Goal: Transaction & Acquisition: Purchase product/service

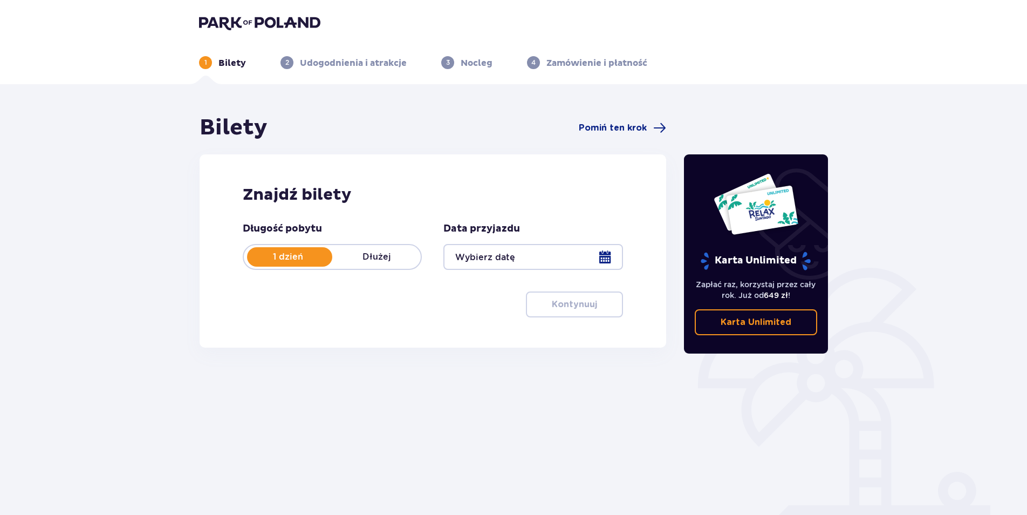
click at [524, 260] on div at bounding box center [533, 257] width 179 height 26
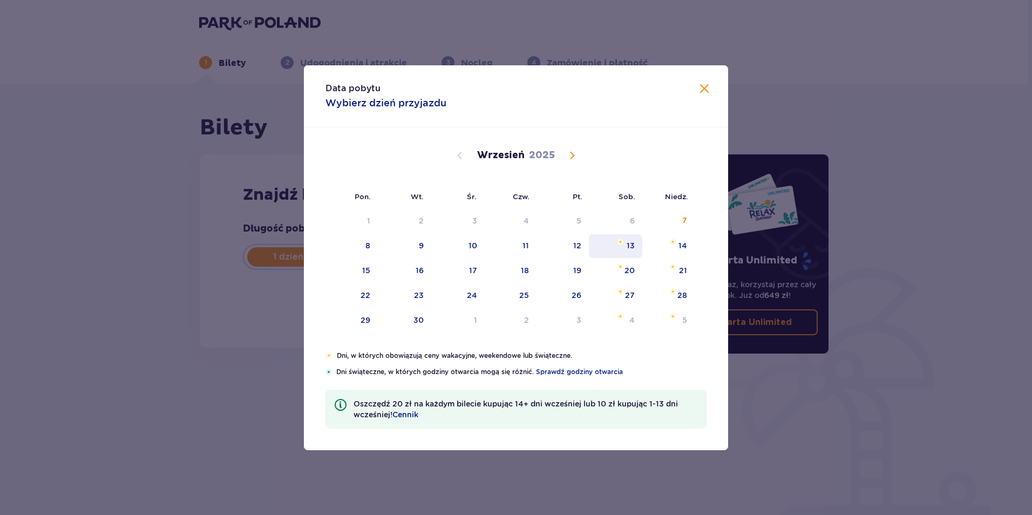
click at [630, 245] on div "13" at bounding box center [630, 245] width 8 height 11
type input "[DATE]"
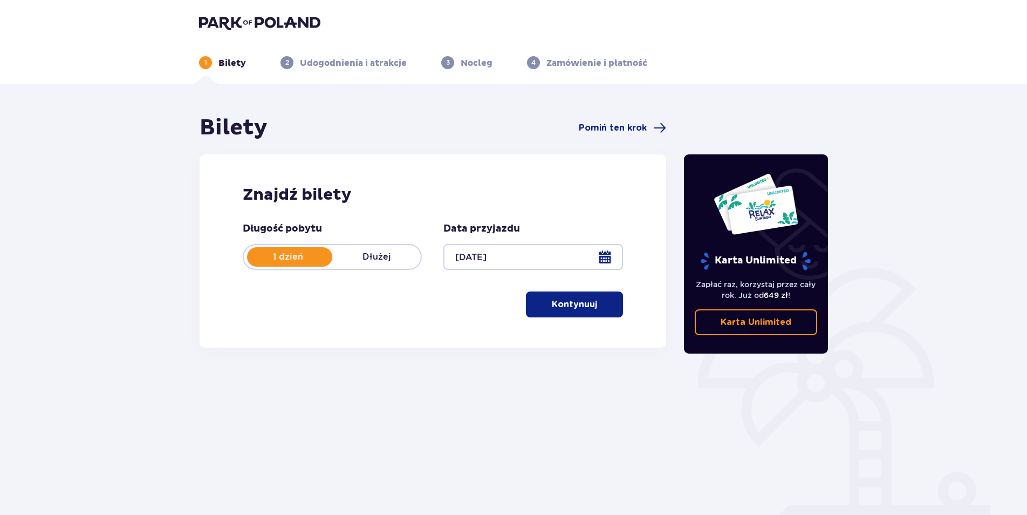
click at [564, 299] on p "Kontynuuj" at bounding box center [574, 304] width 45 height 12
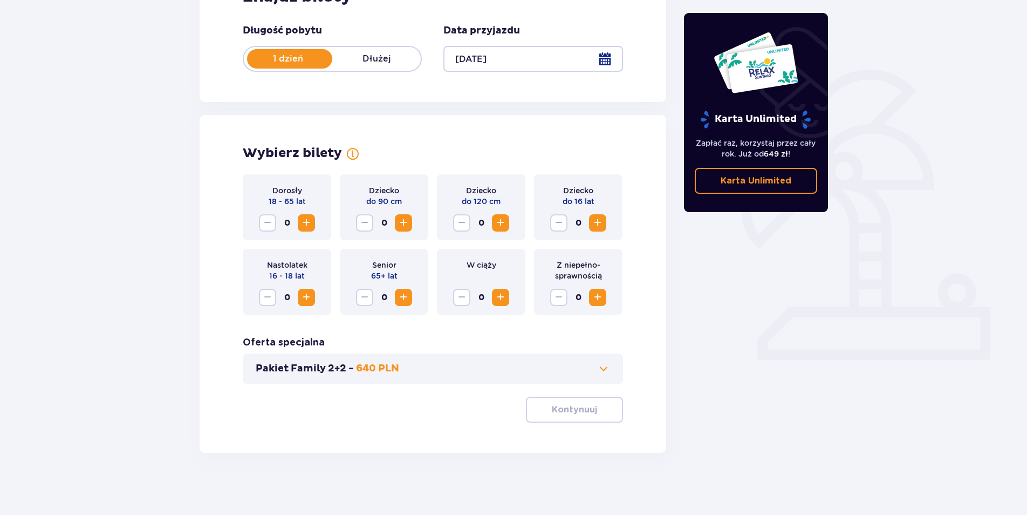
scroll to position [201, 0]
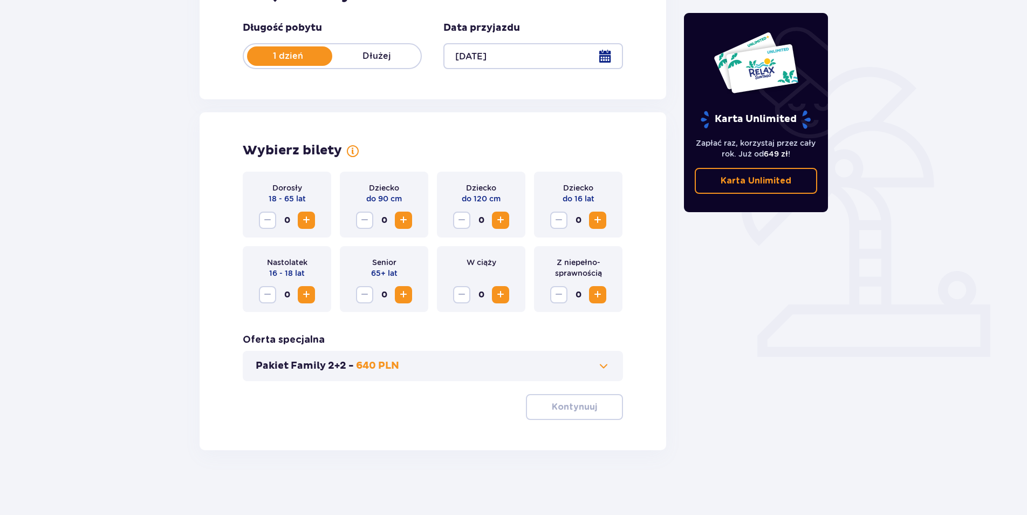
click at [606, 223] on button "Increase" at bounding box center [597, 220] width 17 height 17
click at [319, 221] on div "Dorosły 18 - 65 lat 0" at bounding box center [287, 205] width 88 height 66
click at [310, 219] on span "Increase" at bounding box center [306, 220] width 13 height 13
click at [583, 404] on p "Kontynuuj" at bounding box center [574, 407] width 45 height 12
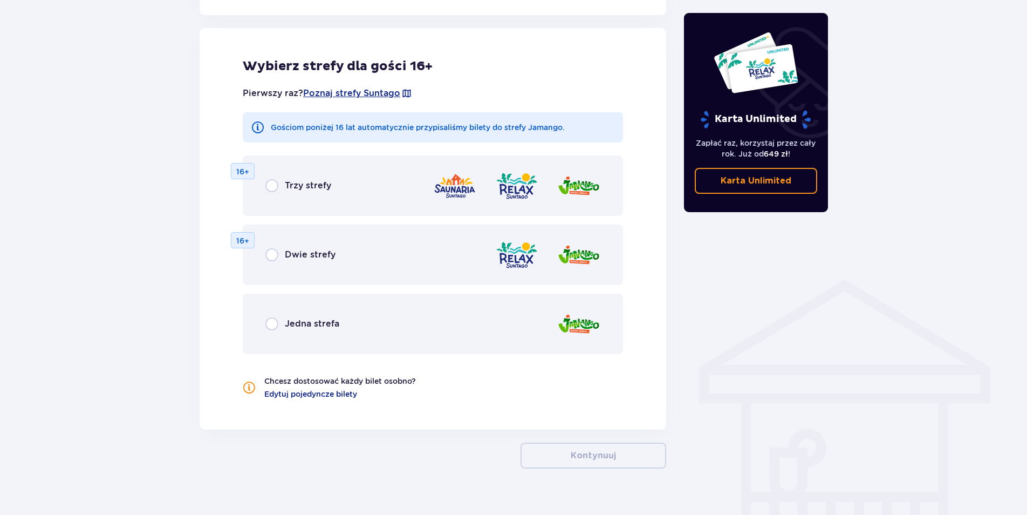
scroll to position [599, 0]
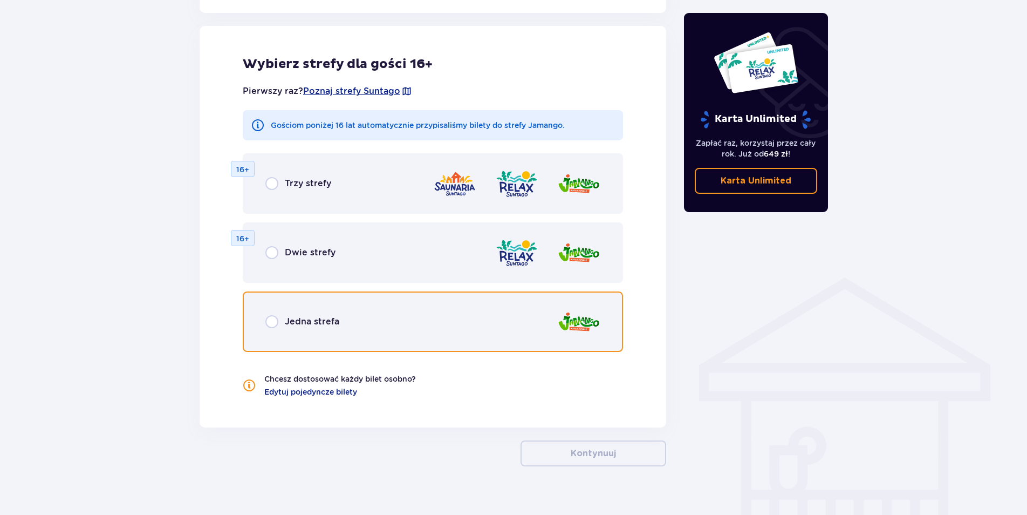
click at [277, 319] on input "radio" at bounding box center [271, 321] width 13 height 13
radio input "true"
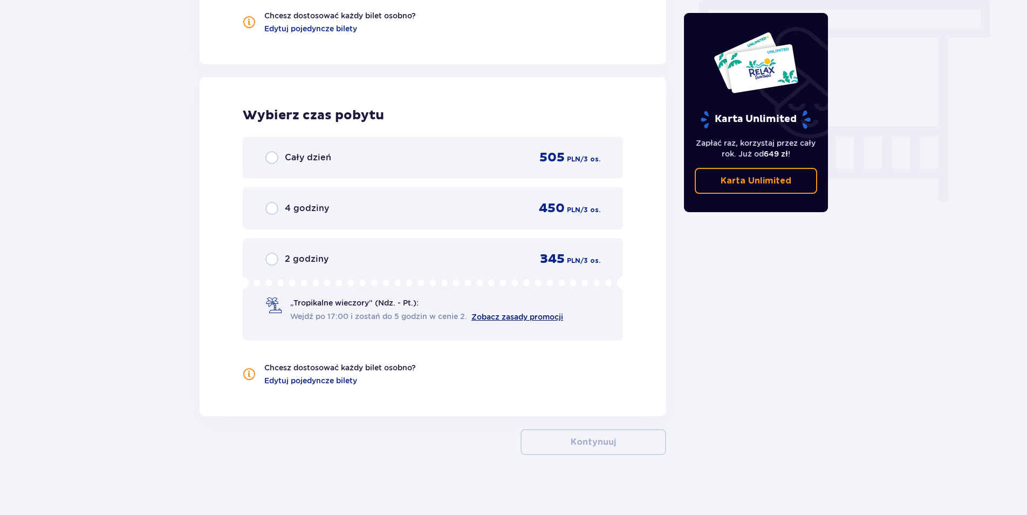
scroll to position [967, 0]
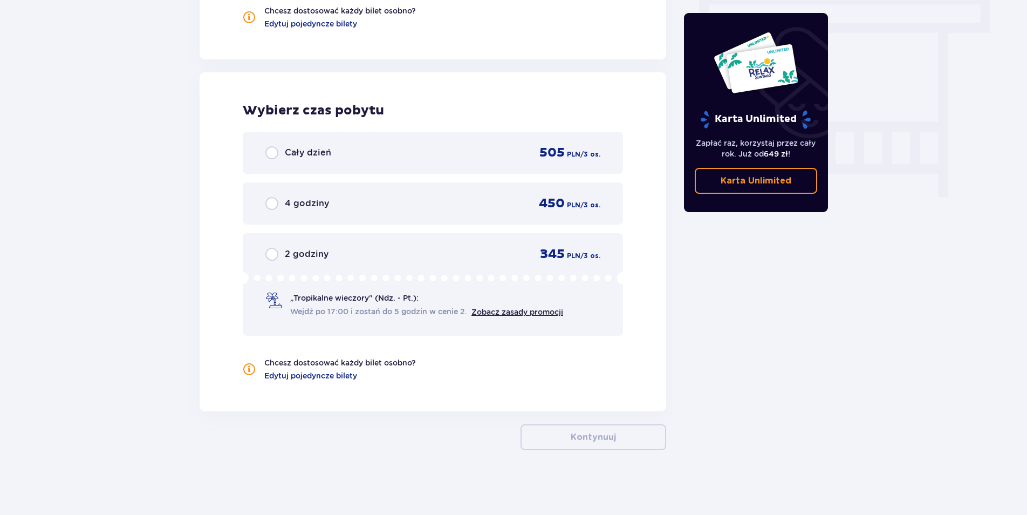
drag, startPoint x: 305, startPoint y: 154, endPoint x: 339, endPoint y: 199, distance: 56.1
click at [305, 154] on p "Cały dzień" at bounding box center [308, 153] width 46 height 12
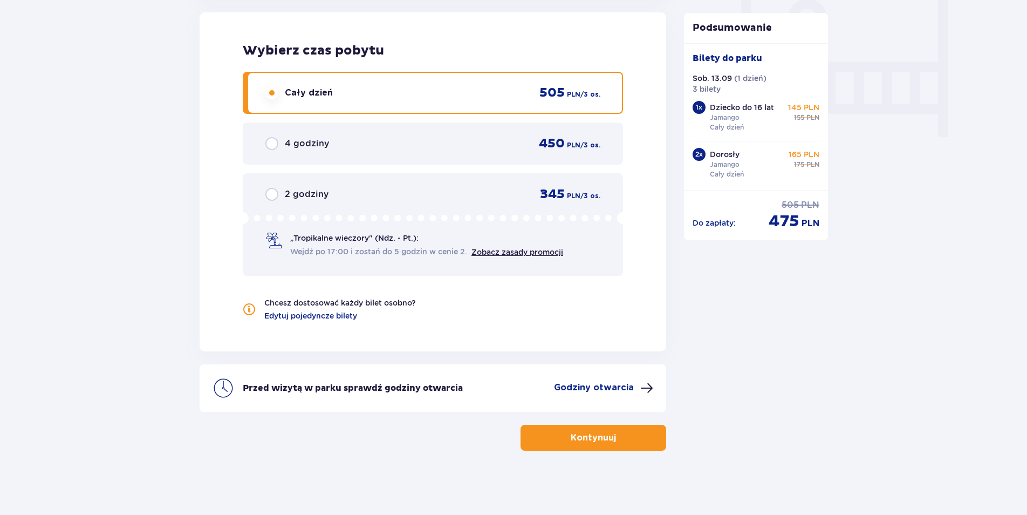
scroll to position [1027, 0]
click at [605, 438] on p "Kontynuuj" at bounding box center [593, 437] width 45 height 12
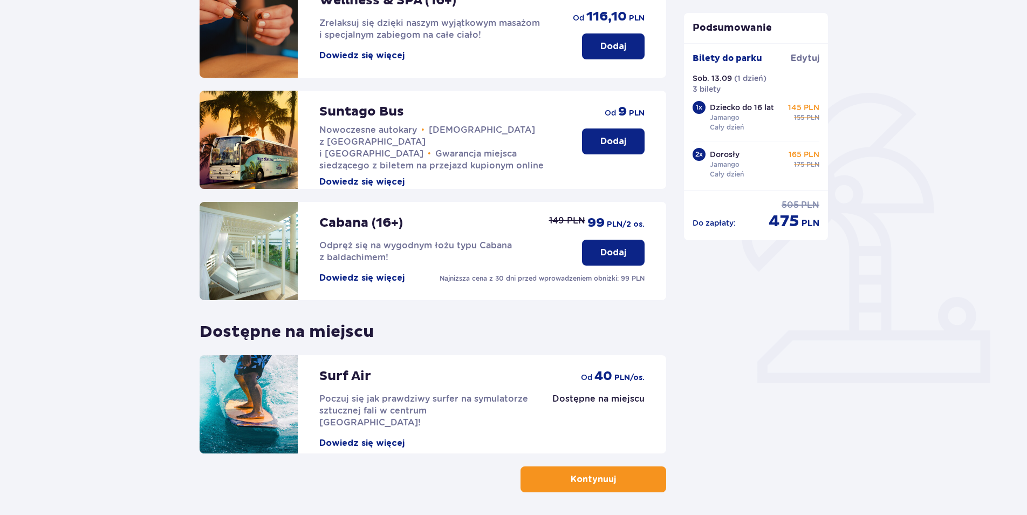
scroll to position [217, 0]
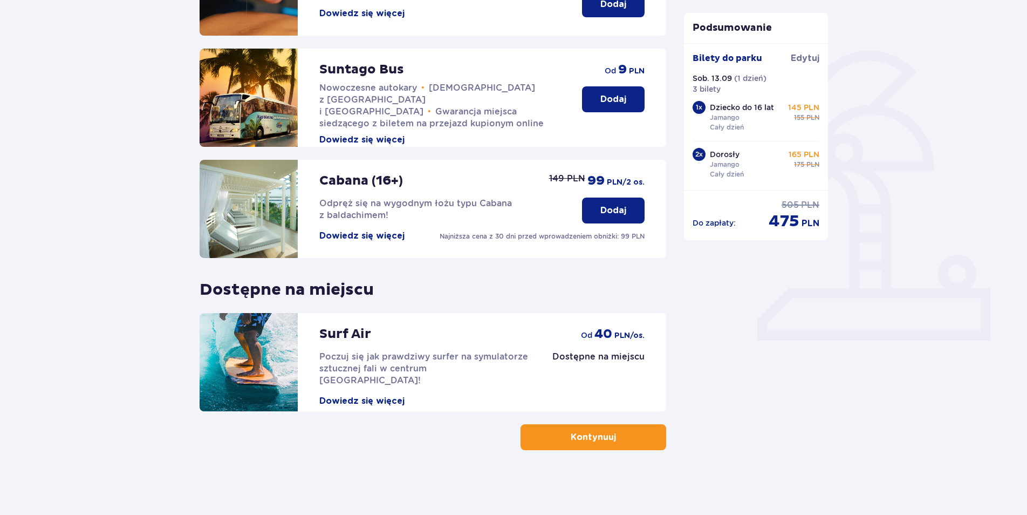
click at [612, 436] on span "button" at bounding box center [618, 437] width 13 height 13
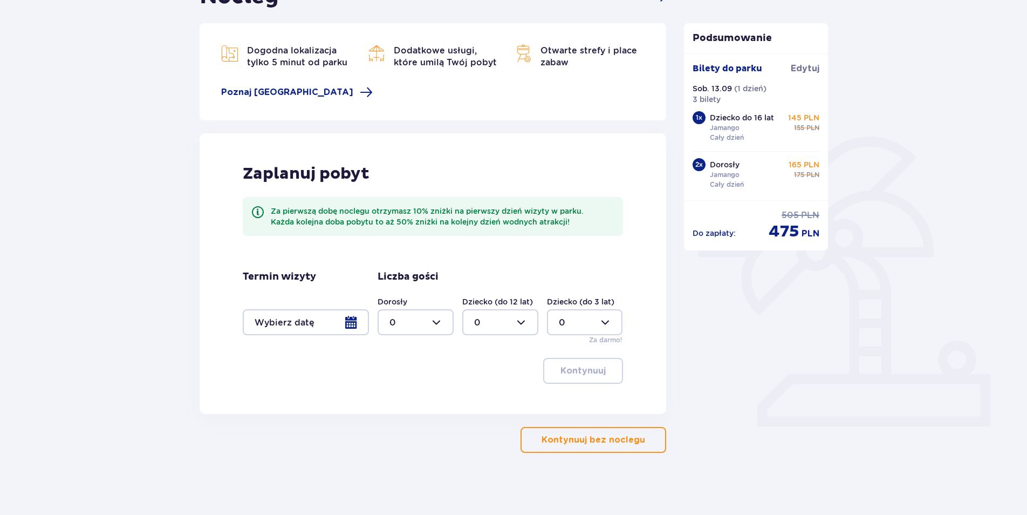
scroll to position [134, 0]
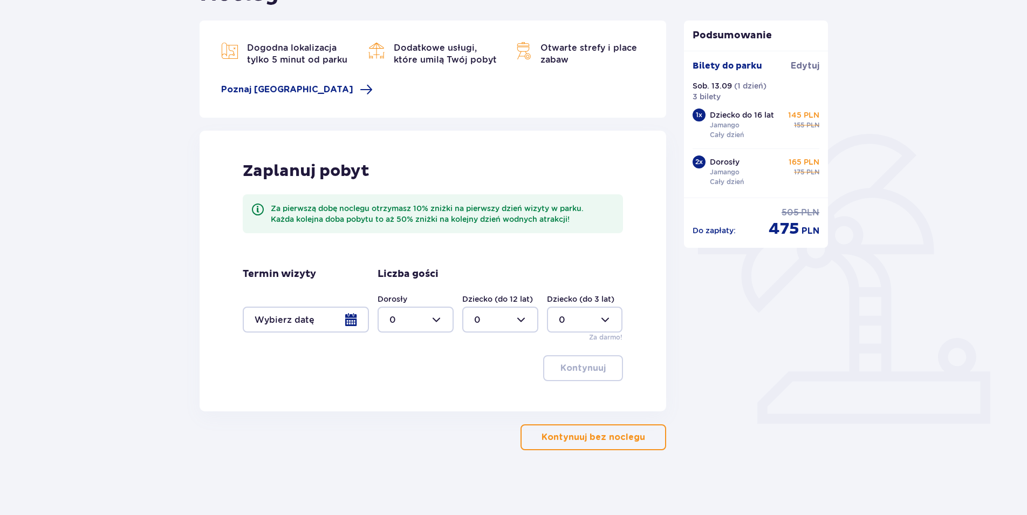
click at [520, 321] on div at bounding box center [500, 319] width 76 height 26
drag, startPoint x: 520, startPoint y: 321, endPoint x: 566, endPoint y: 322, distance: 46.4
click at [522, 320] on div at bounding box center [500, 319] width 76 height 26
click at [599, 322] on div at bounding box center [585, 319] width 76 height 26
click at [478, 320] on div at bounding box center [500, 319] width 76 height 26
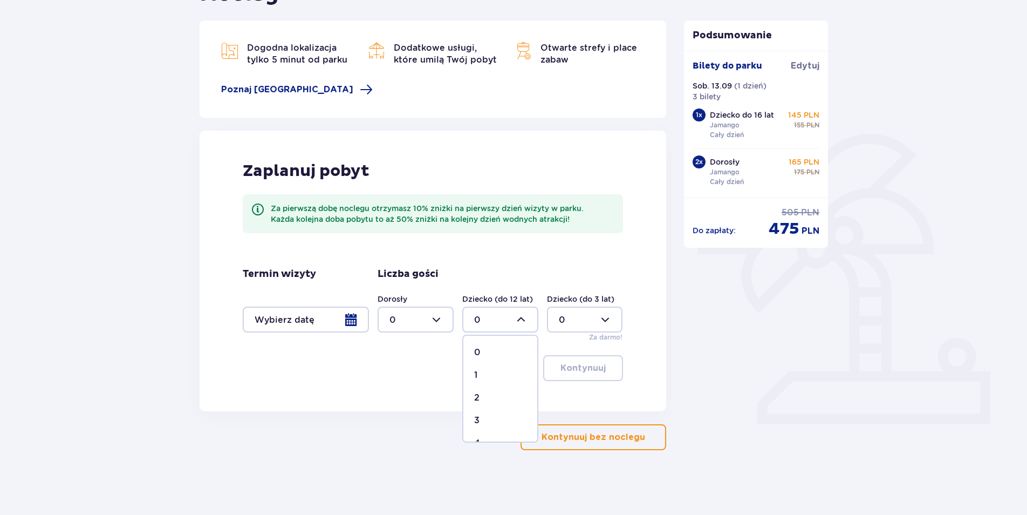
click at [481, 320] on div at bounding box center [500, 319] width 76 height 26
click at [413, 321] on div at bounding box center [416, 319] width 76 height 26
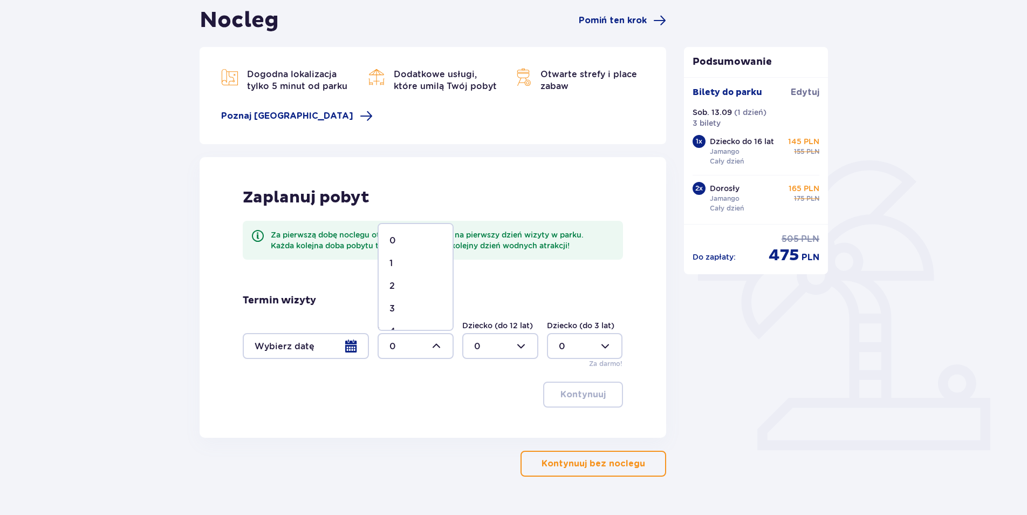
scroll to position [108, 0]
click at [486, 346] on div at bounding box center [500, 345] width 76 height 26
click at [502, 353] on div at bounding box center [500, 345] width 76 height 26
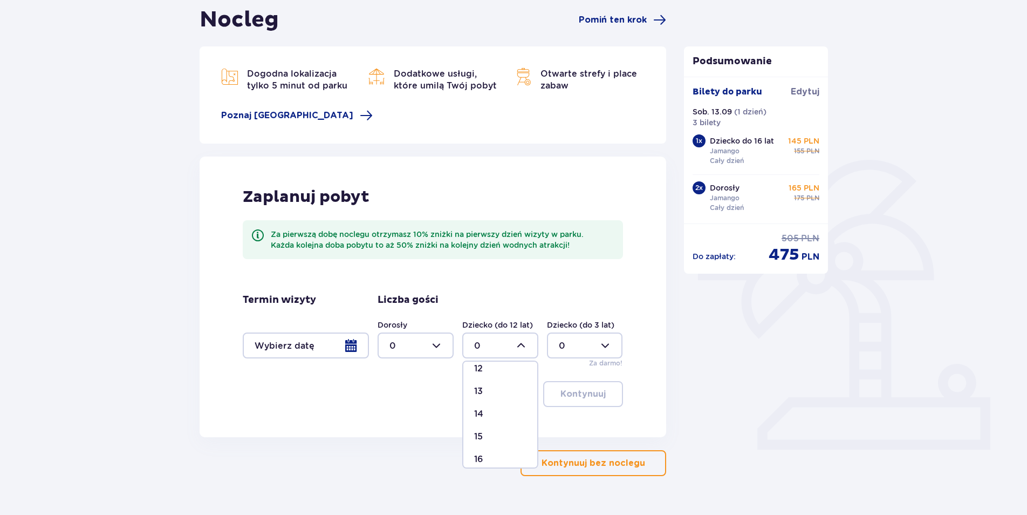
click at [506, 347] on div at bounding box center [500, 345] width 76 height 26
click at [416, 349] on div at bounding box center [416, 345] width 76 height 26
click at [406, 445] on div "3" at bounding box center [416, 446] width 52 height 12
type input "3"
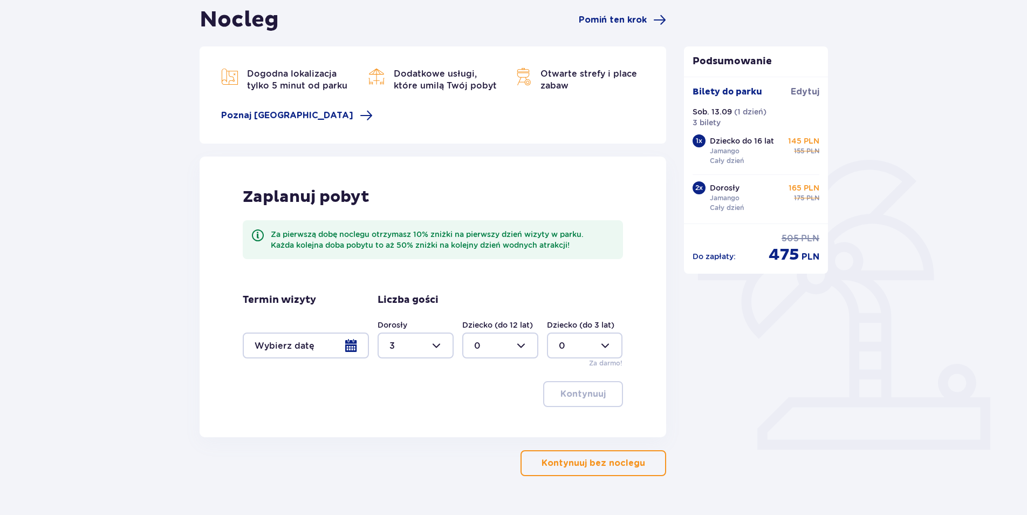
click at [316, 354] on div at bounding box center [306, 345] width 126 height 26
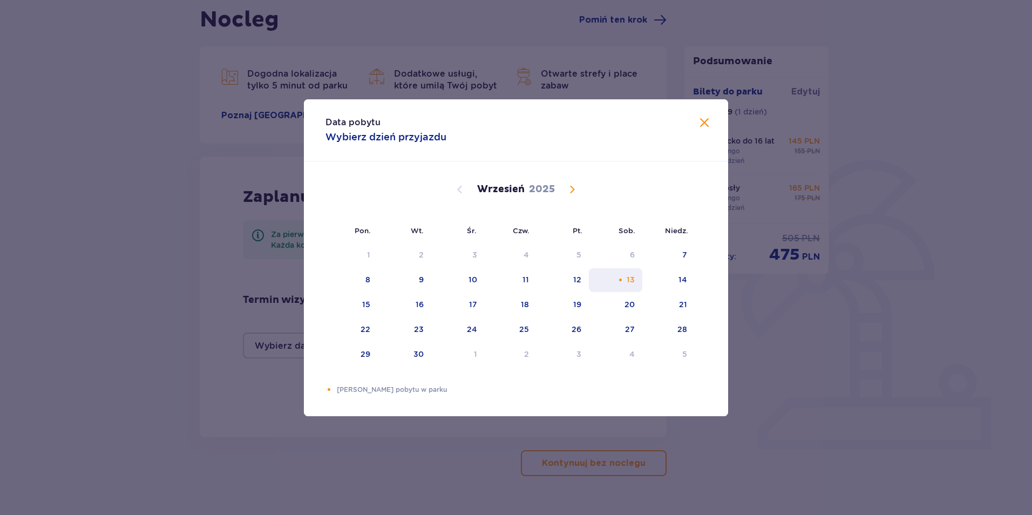
click at [619, 284] on div "13" at bounding box center [615, 280] width 53 height 24
click at [767, 413] on div "Data pobytu Wybierz dzień przyjazdu Pon. Wt. Śr. Czw. Pt. Sob. [GEOGRAPHIC_DATA…" at bounding box center [516, 257] width 1032 height 515
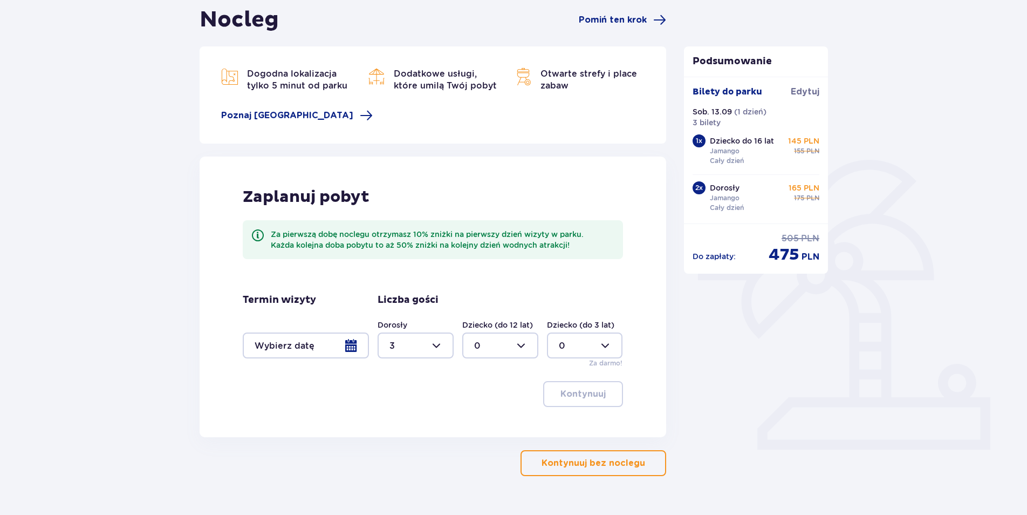
click at [493, 344] on div at bounding box center [500, 345] width 76 height 26
click at [490, 390] on div "3" at bounding box center [500, 392] width 52 height 12
click at [503, 342] on div at bounding box center [500, 345] width 76 height 26
click at [492, 371] on span "0" at bounding box center [500, 378] width 74 height 23
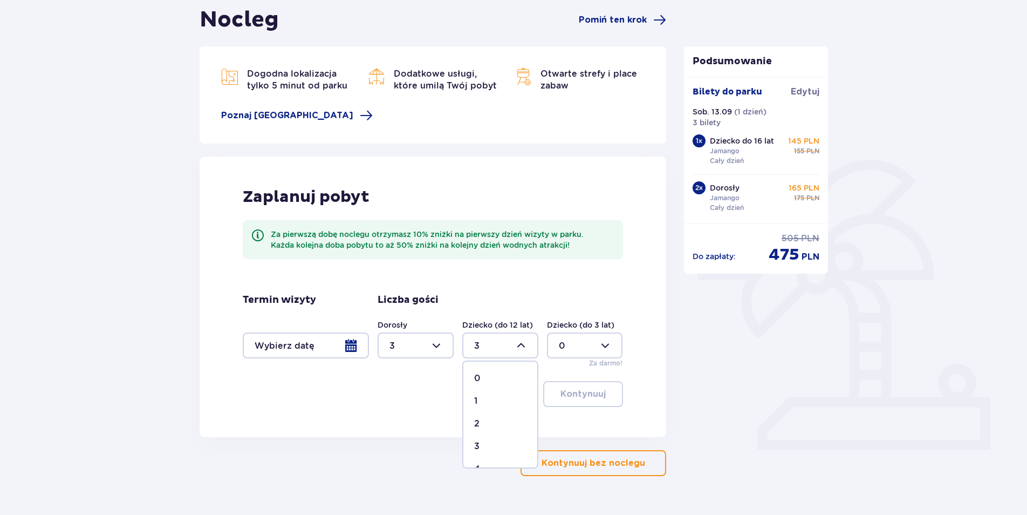
type input "0"
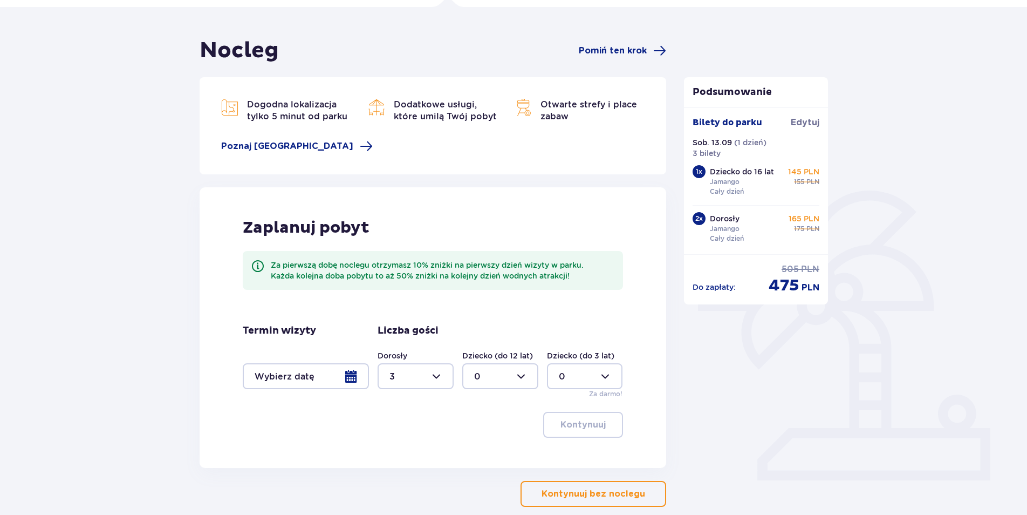
scroll to position [108, 0]
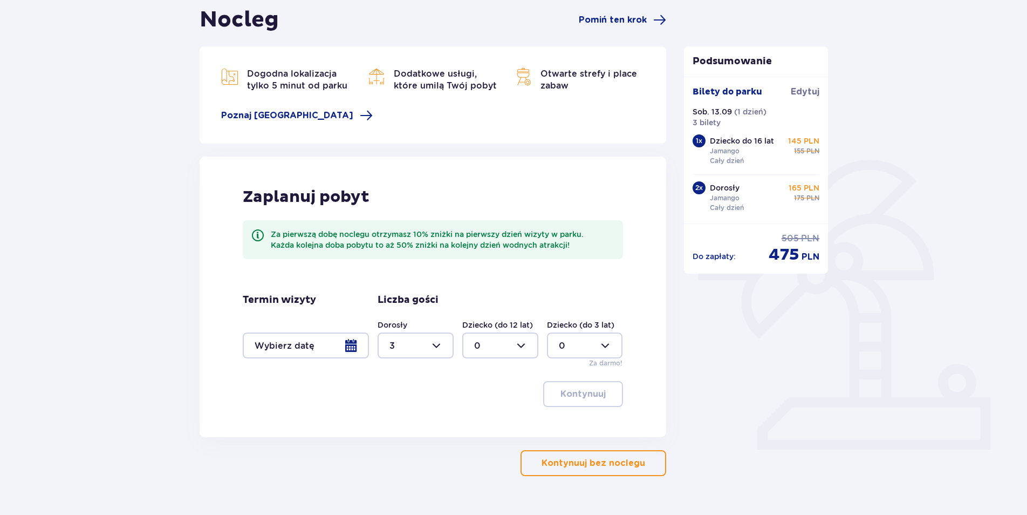
click at [332, 350] on div at bounding box center [306, 345] width 126 height 26
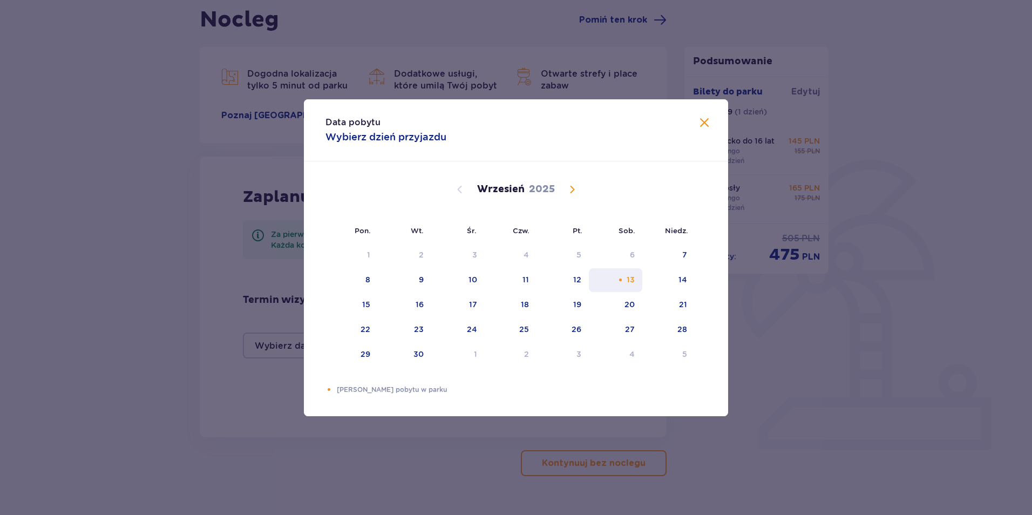
click at [606, 285] on div "13" at bounding box center [615, 280] width 53 height 24
click at [612, 277] on div "13" at bounding box center [615, 280] width 53 height 24
click at [807, 249] on div "Data pobytu Wybierz dzień przyjazdu Pon. Wt. Śr. Czw. Pt. Sob. [GEOGRAPHIC_DATA…" at bounding box center [516, 257] width 1032 height 515
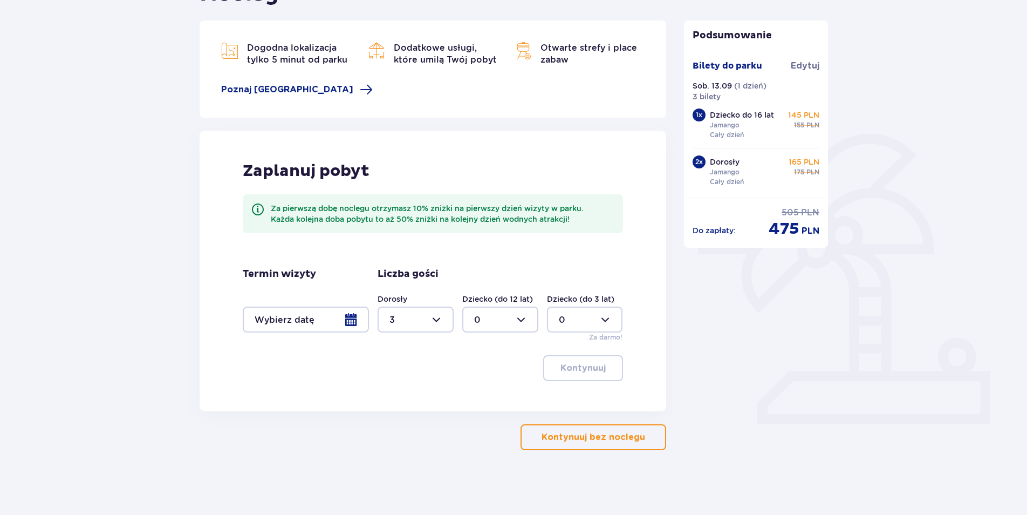
click at [587, 431] on button "Kontynuuj bez noclegu" at bounding box center [594, 437] width 146 height 26
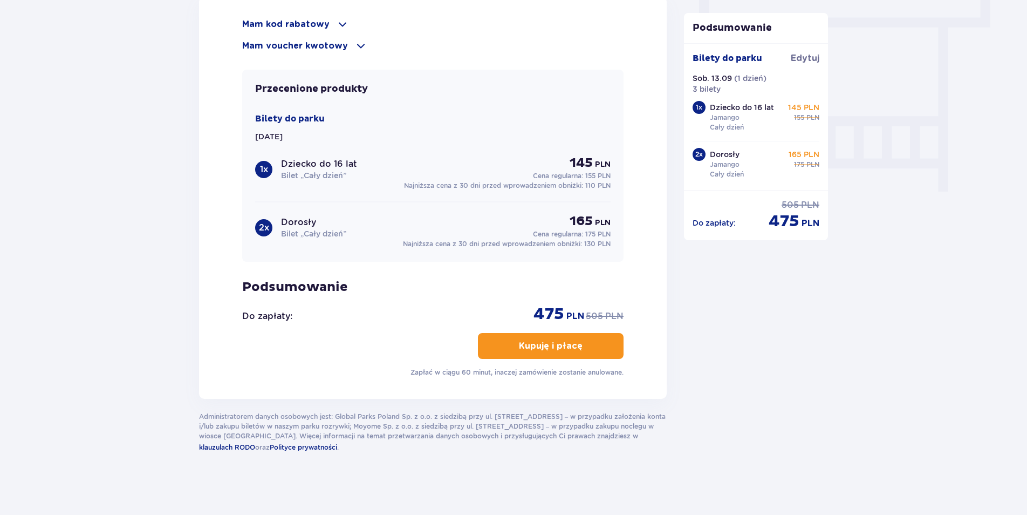
click at [531, 342] on p "Kupuję i płacę" at bounding box center [551, 346] width 64 height 12
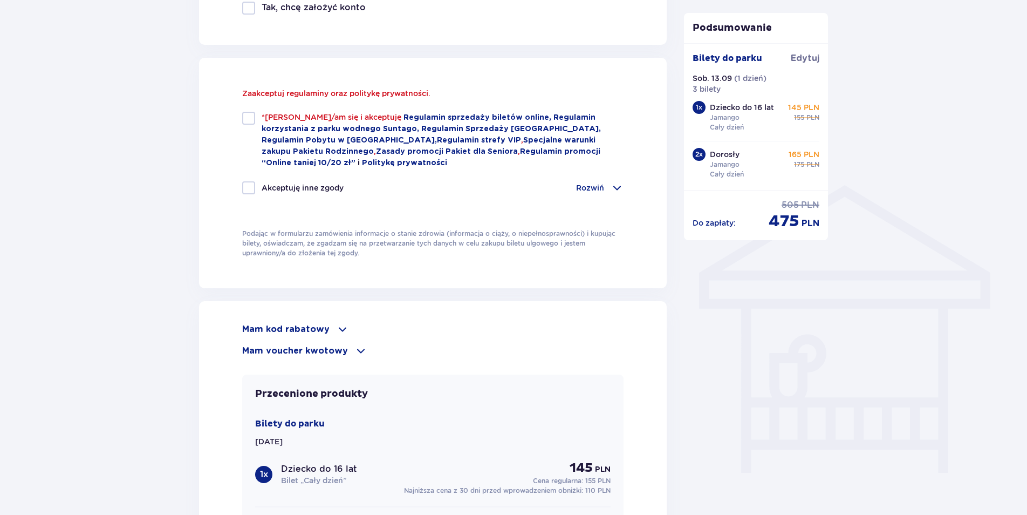
scroll to position [509, 0]
